Goal: Navigation & Orientation: Find specific page/section

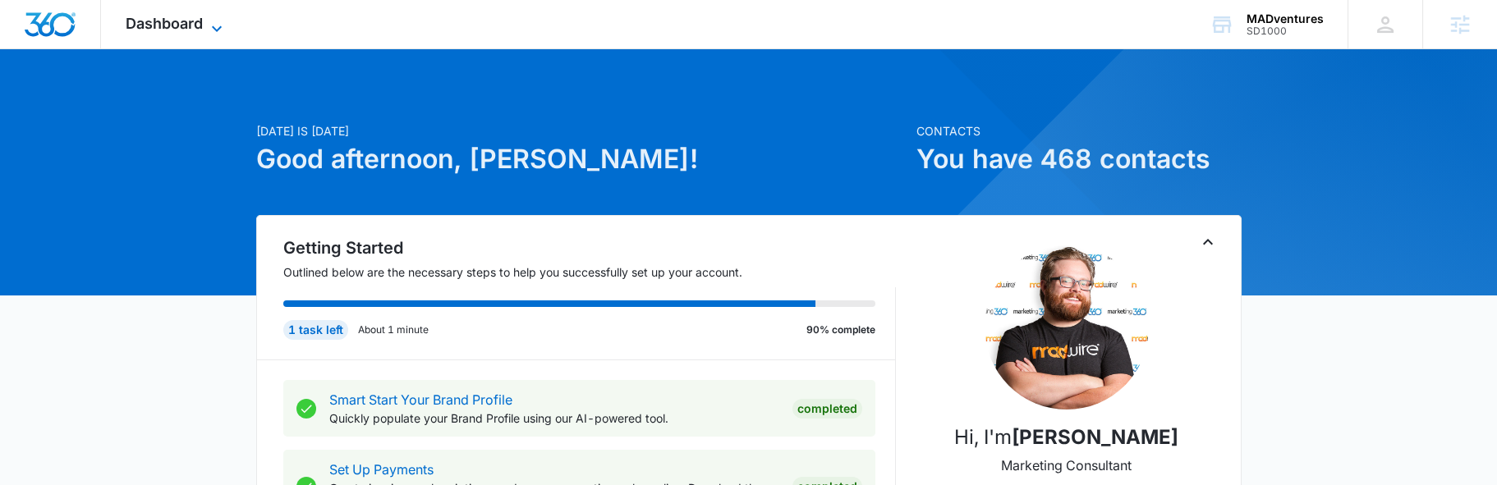
click at [209, 26] on icon at bounding box center [217, 29] width 20 height 20
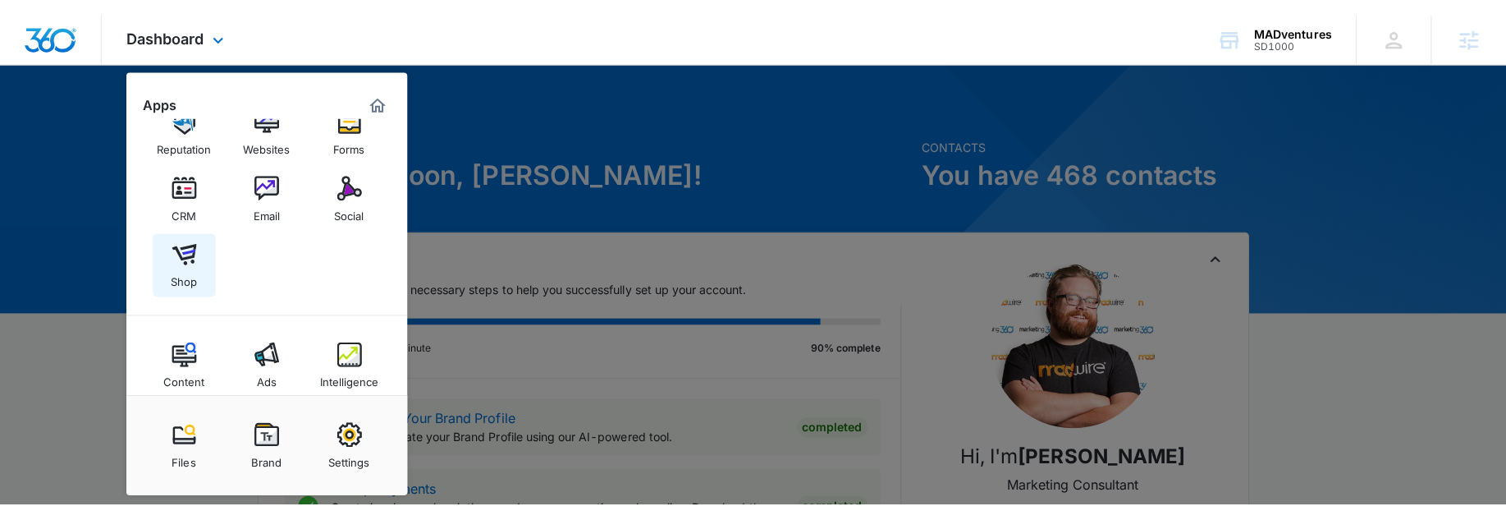
scroll to position [54, 0]
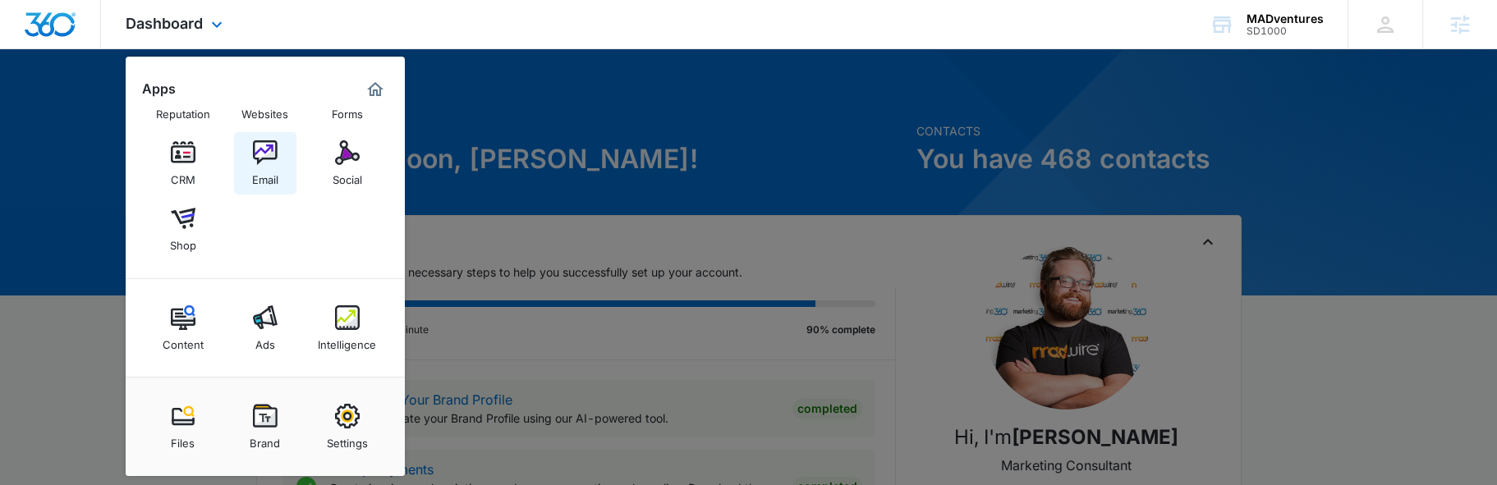
click at [266, 164] on img at bounding box center [265, 152] width 25 height 25
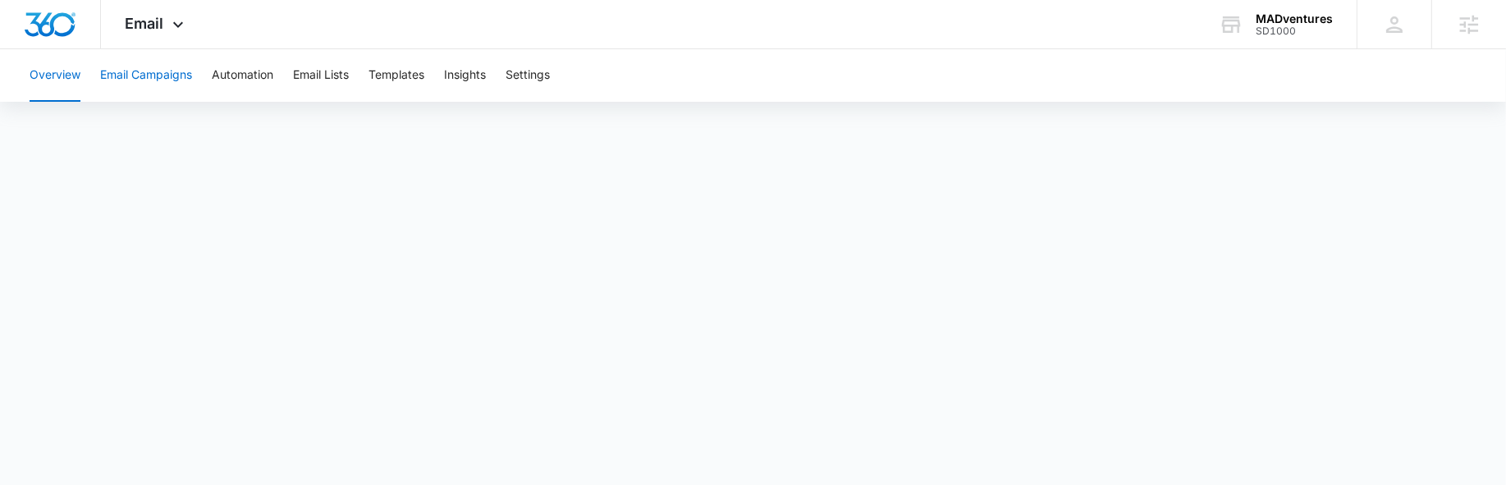
click at [160, 78] on button "Email Campaigns" at bounding box center [146, 75] width 92 height 53
click at [404, 83] on button "Templates" at bounding box center [397, 75] width 56 height 53
click at [250, 81] on button "Automation" at bounding box center [243, 75] width 62 height 53
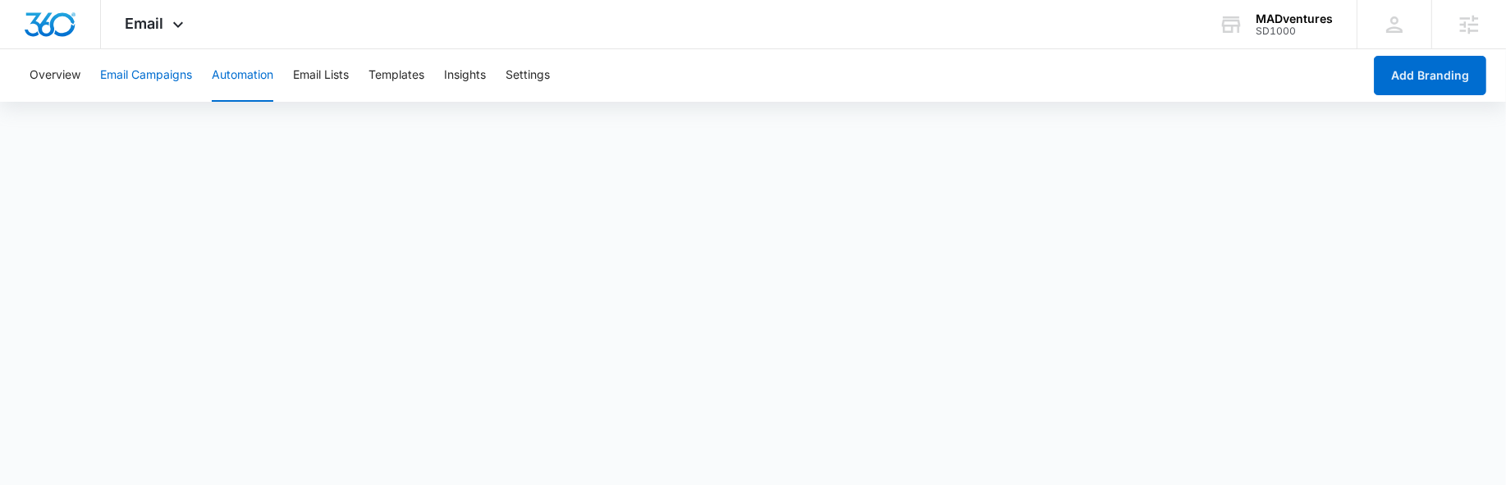
click at [127, 85] on button "Email Campaigns" at bounding box center [146, 75] width 92 height 53
